Goal: Information Seeking & Learning: Learn about a topic

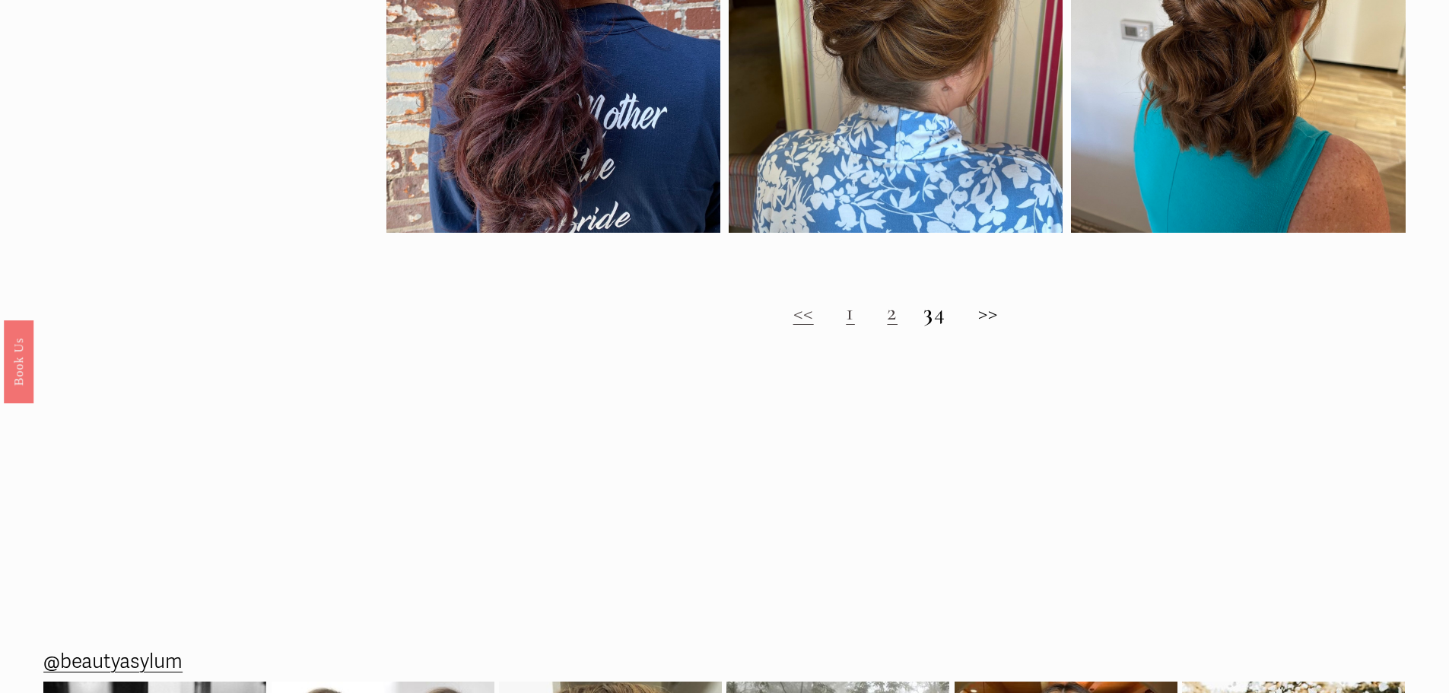
scroll to position [1521, 0]
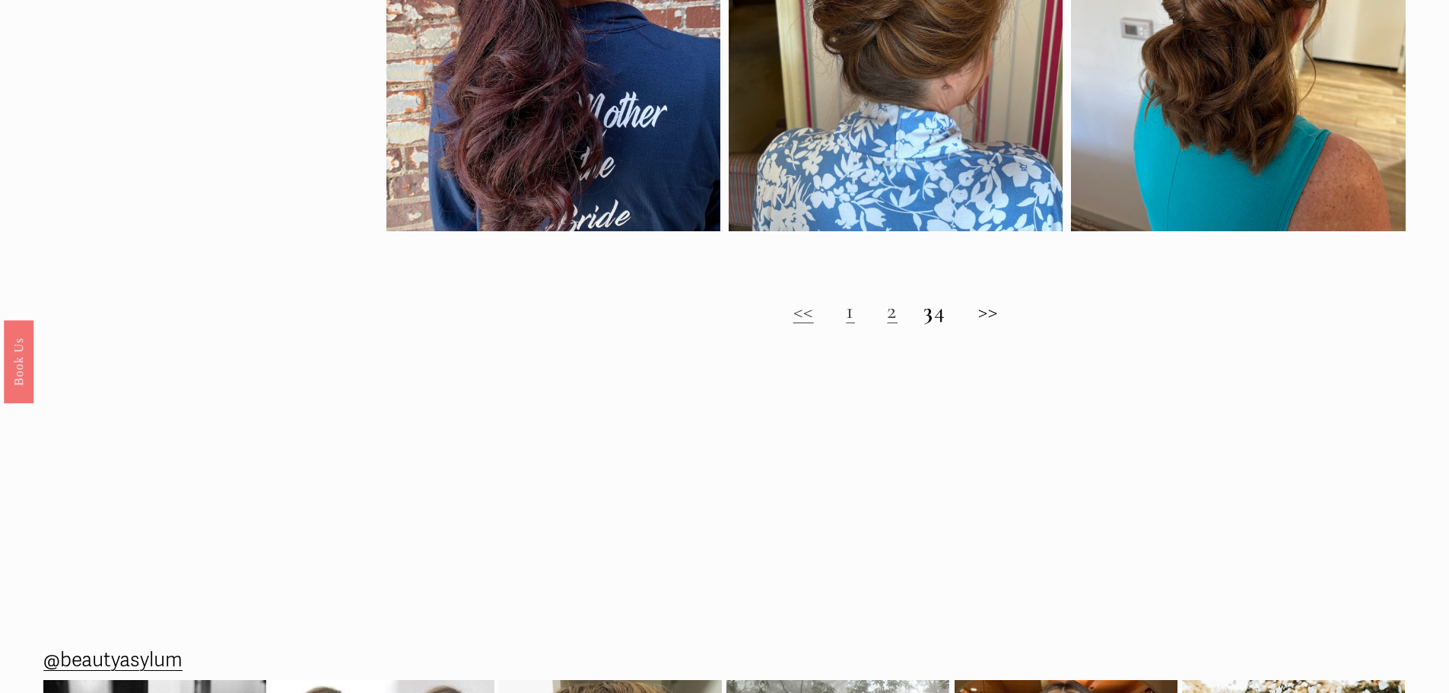
click at [846, 325] on link "1" at bounding box center [850, 311] width 9 height 28
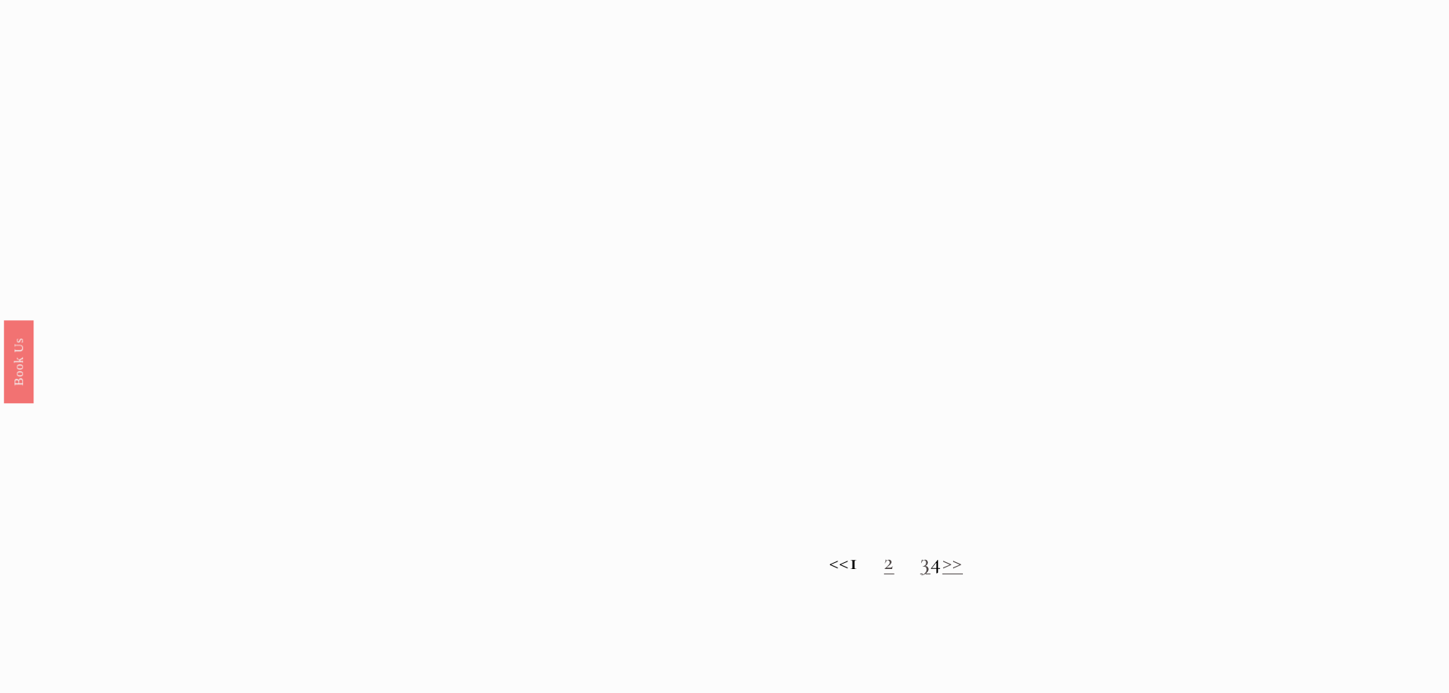
scroll to position [1445, 0]
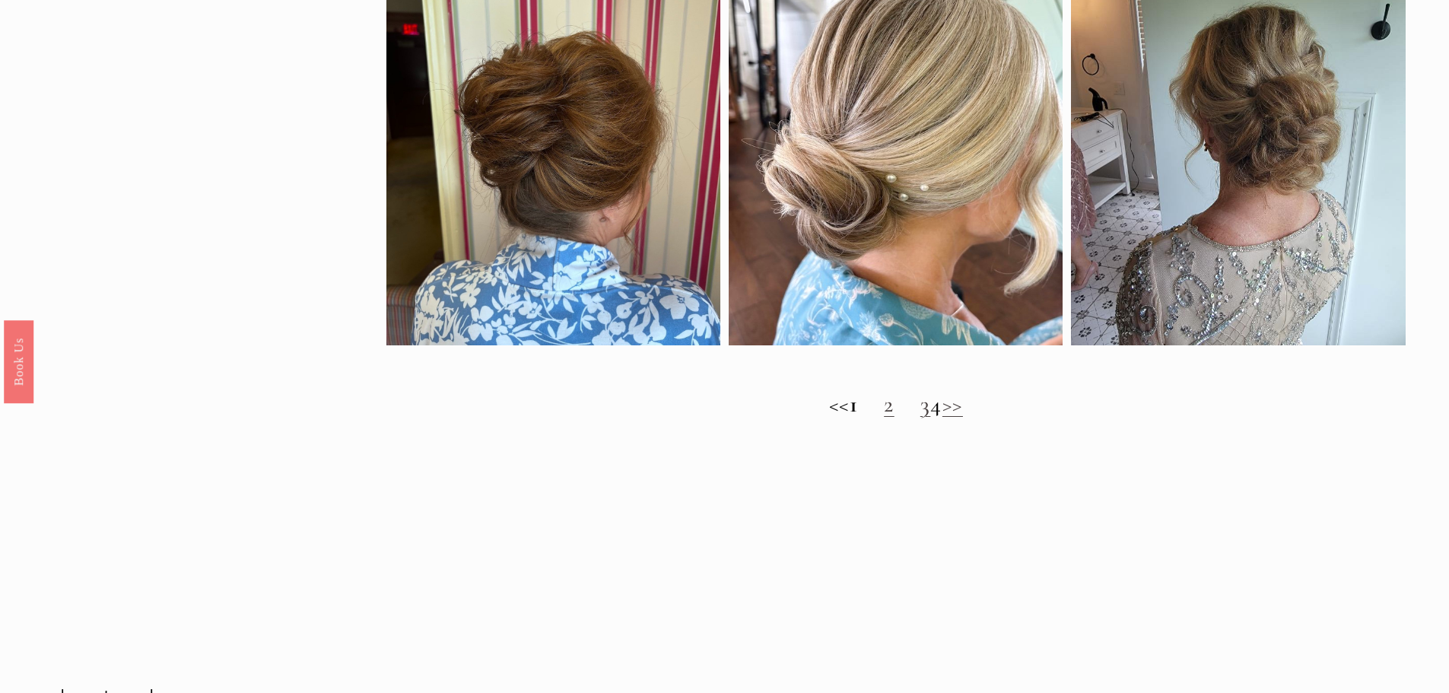
click at [884, 415] on link "2" at bounding box center [889, 404] width 11 height 28
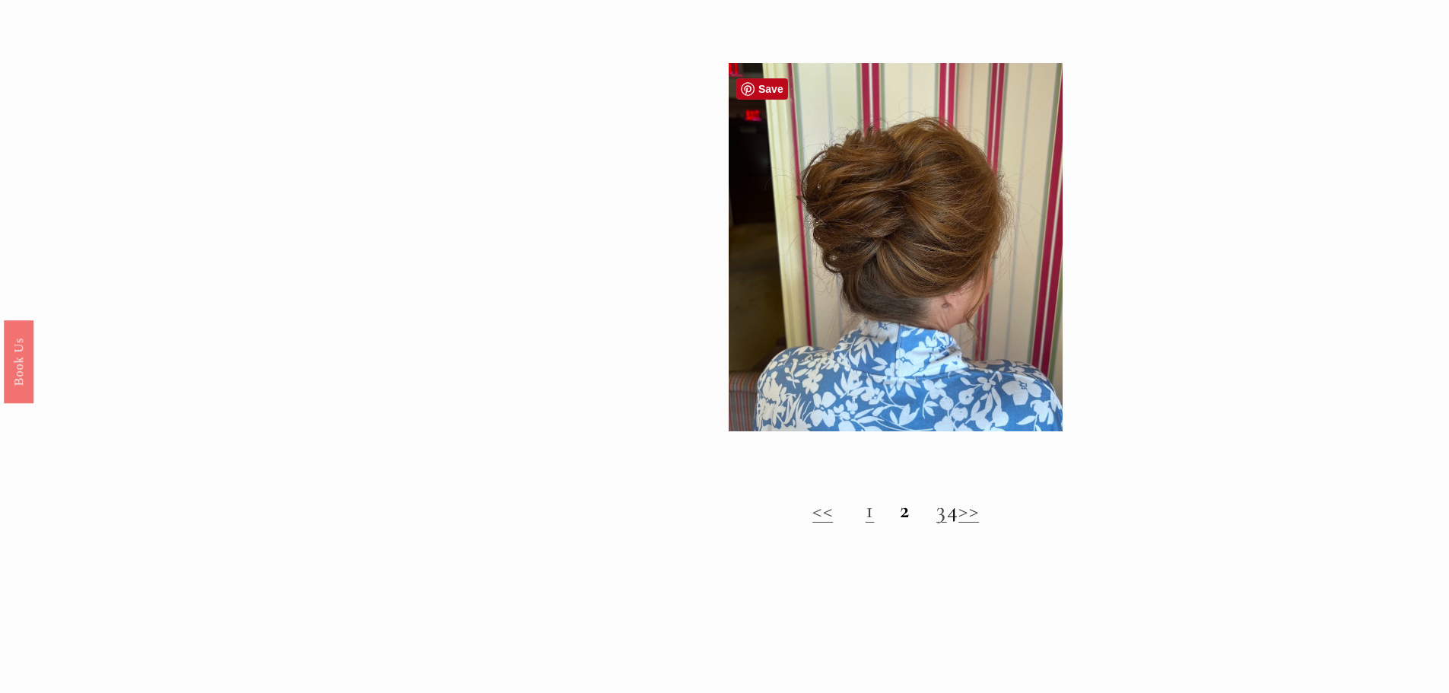
scroll to position [1369, 0]
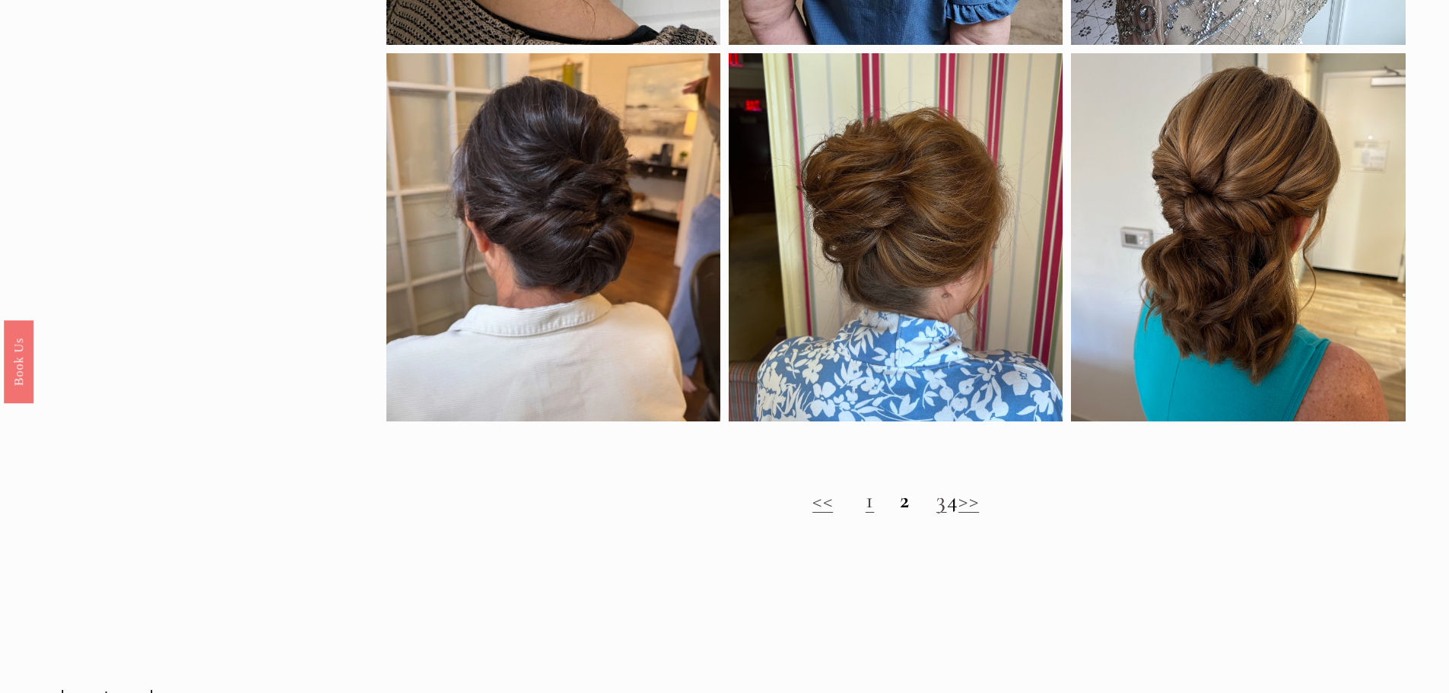
click at [936, 514] on link "3" at bounding box center [941, 500] width 11 height 28
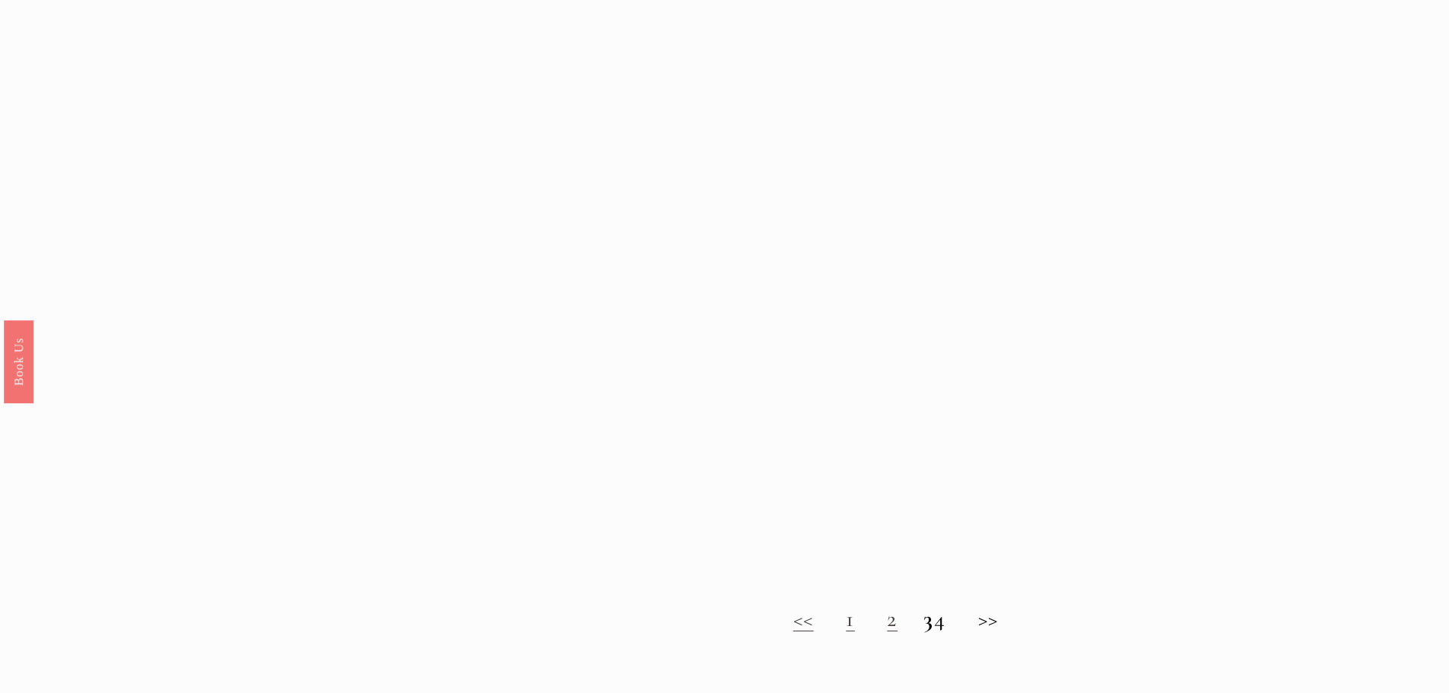
scroll to position [1217, 0]
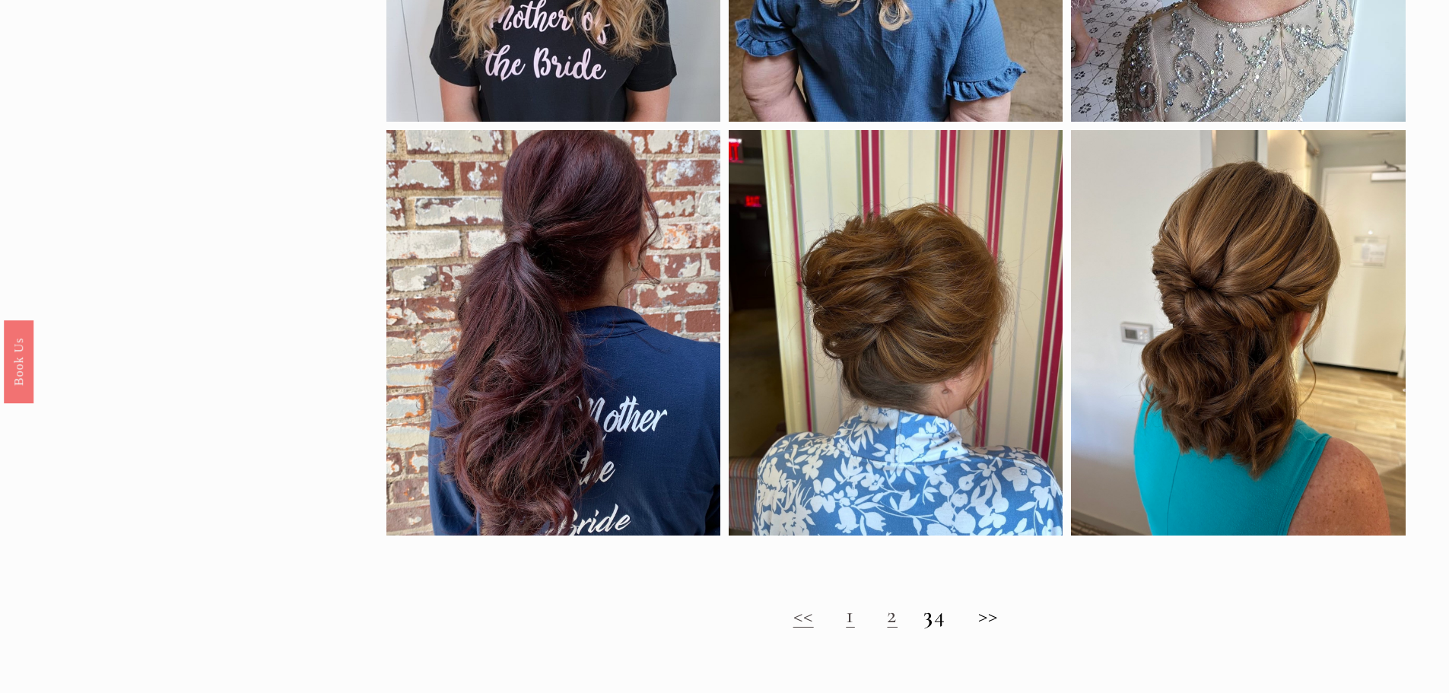
click at [997, 625] on h2 "<< 1 2 3 4 >>" at bounding box center [895, 615] width 1019 height 27
click at [957, 629] on h2 "<< 1 2 3 4 >>" at bounding box center [895, 615] width 1019 height 27
click at [997, 625] on h2 "<< 1 2 3 4 >>" at bounding box center [895, 615] width 1019 height 27
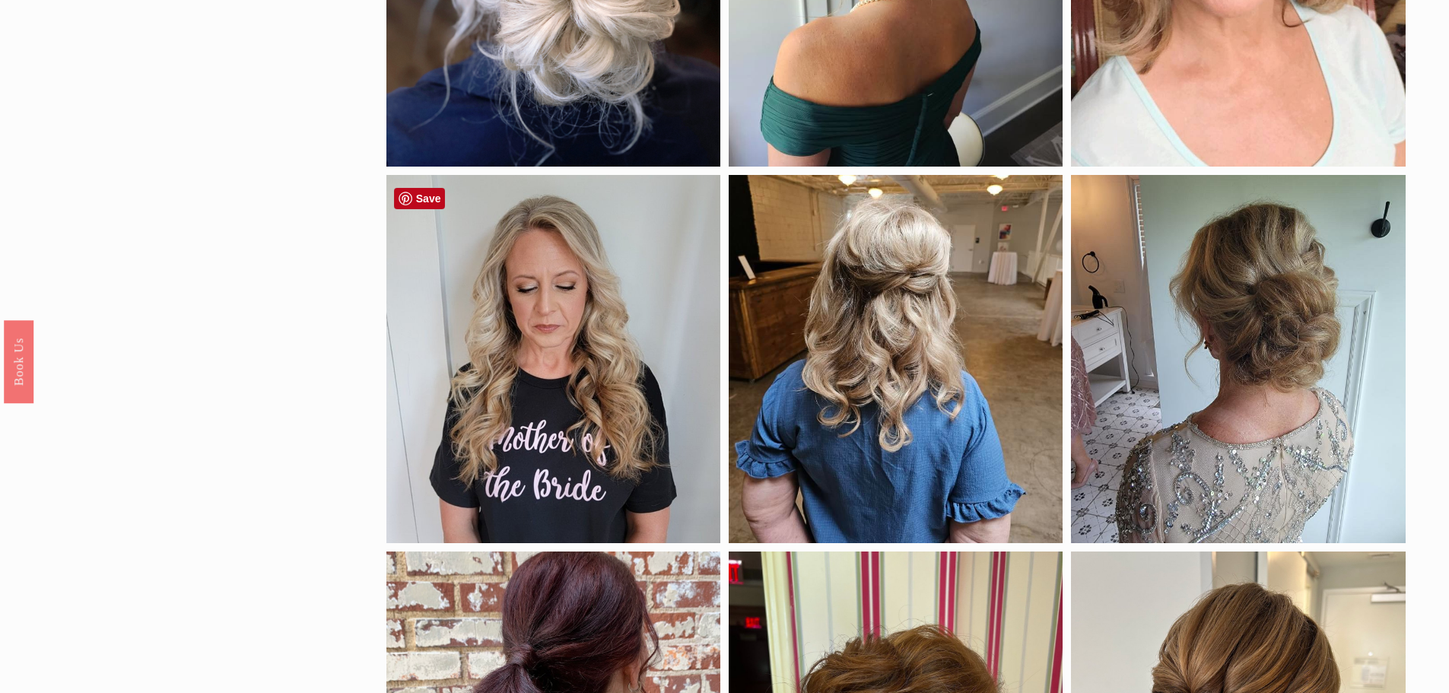
scroll to position [685, 0]
